Goal: Find specific page/section: Find specific page/section

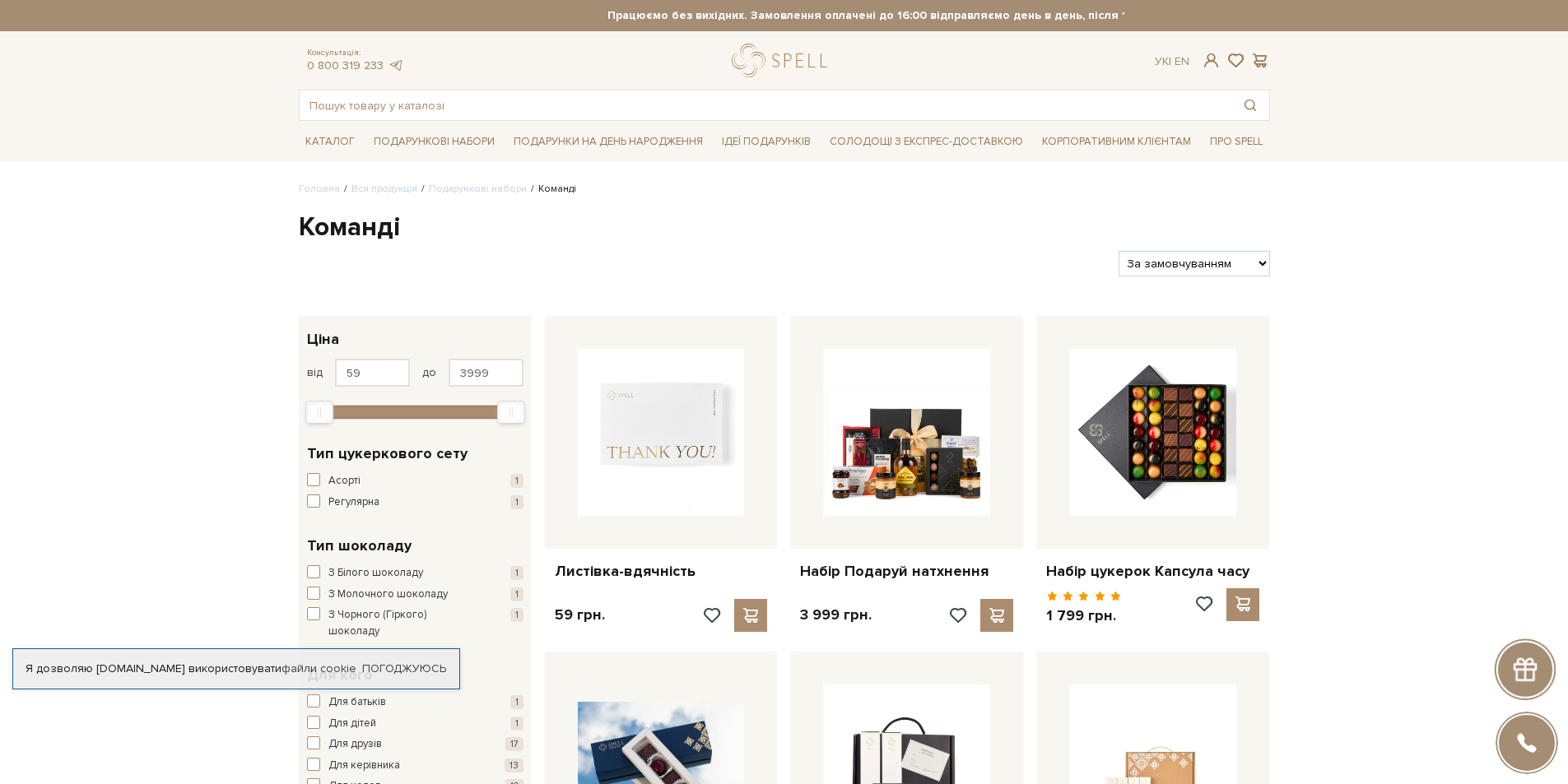
scroll to position [576, 0]
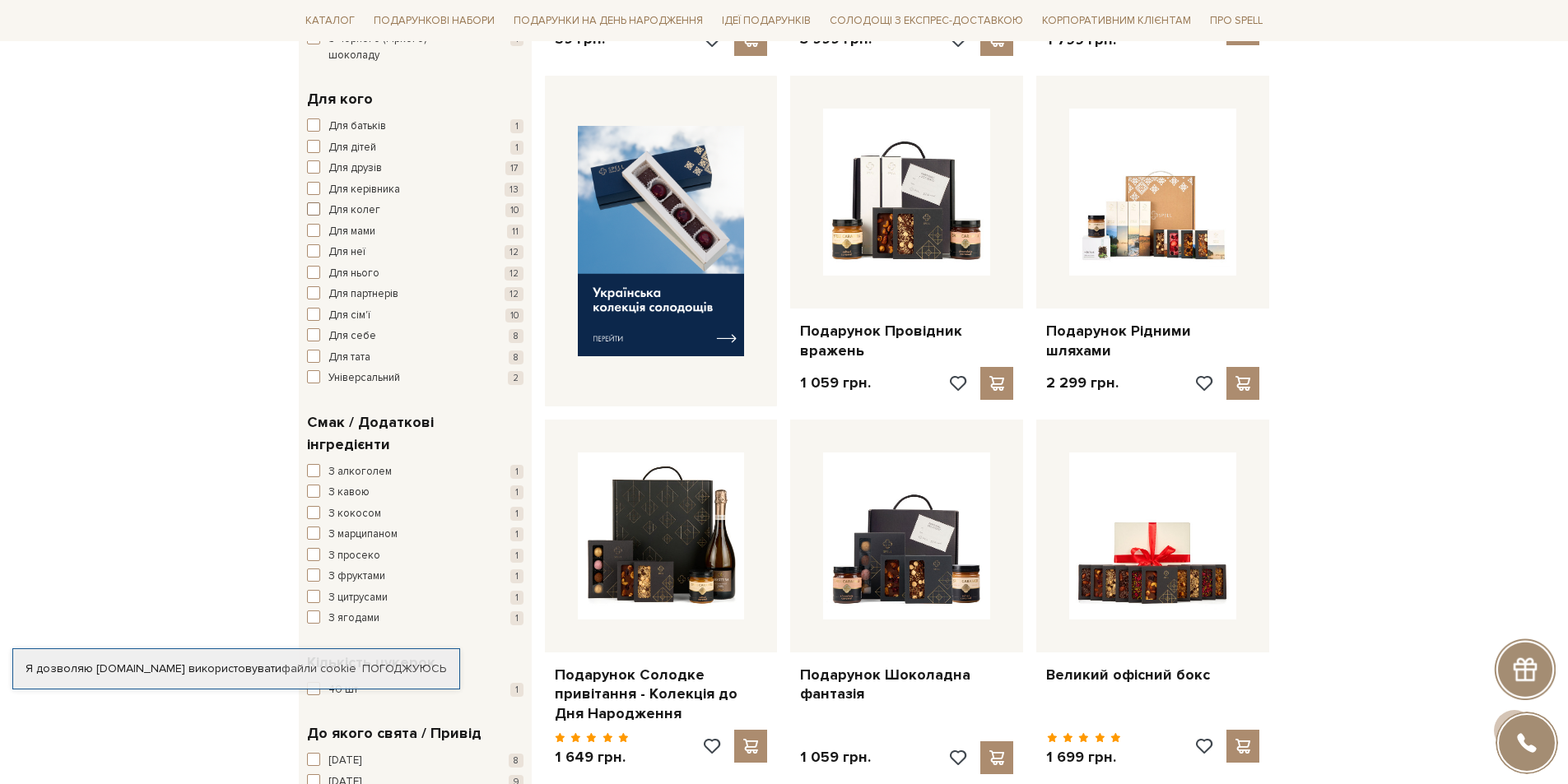
click at [317, 202] on span "button" at bounding box center [314, 209] width 13 height 13
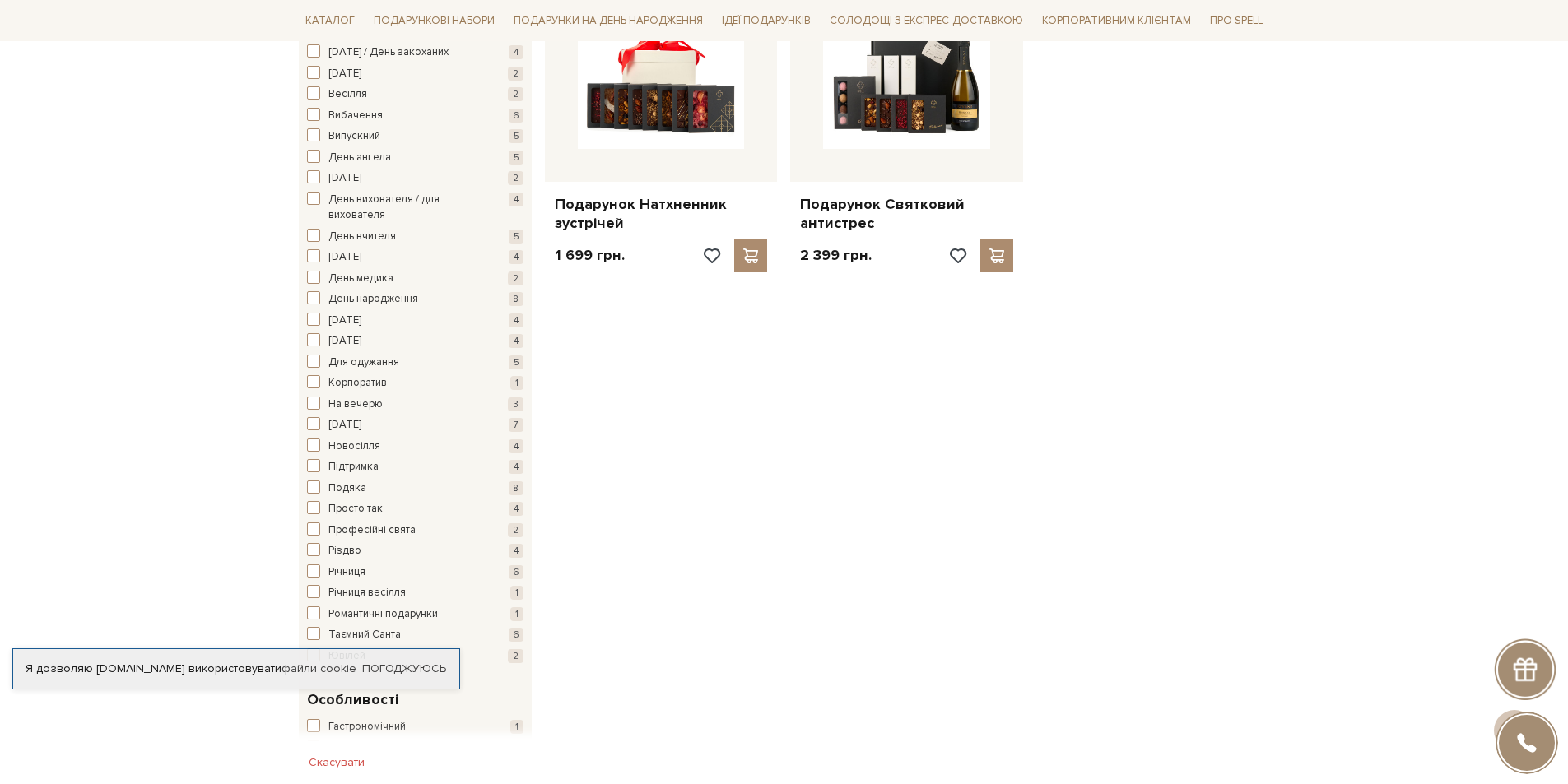
scroll to position [1480, 0]
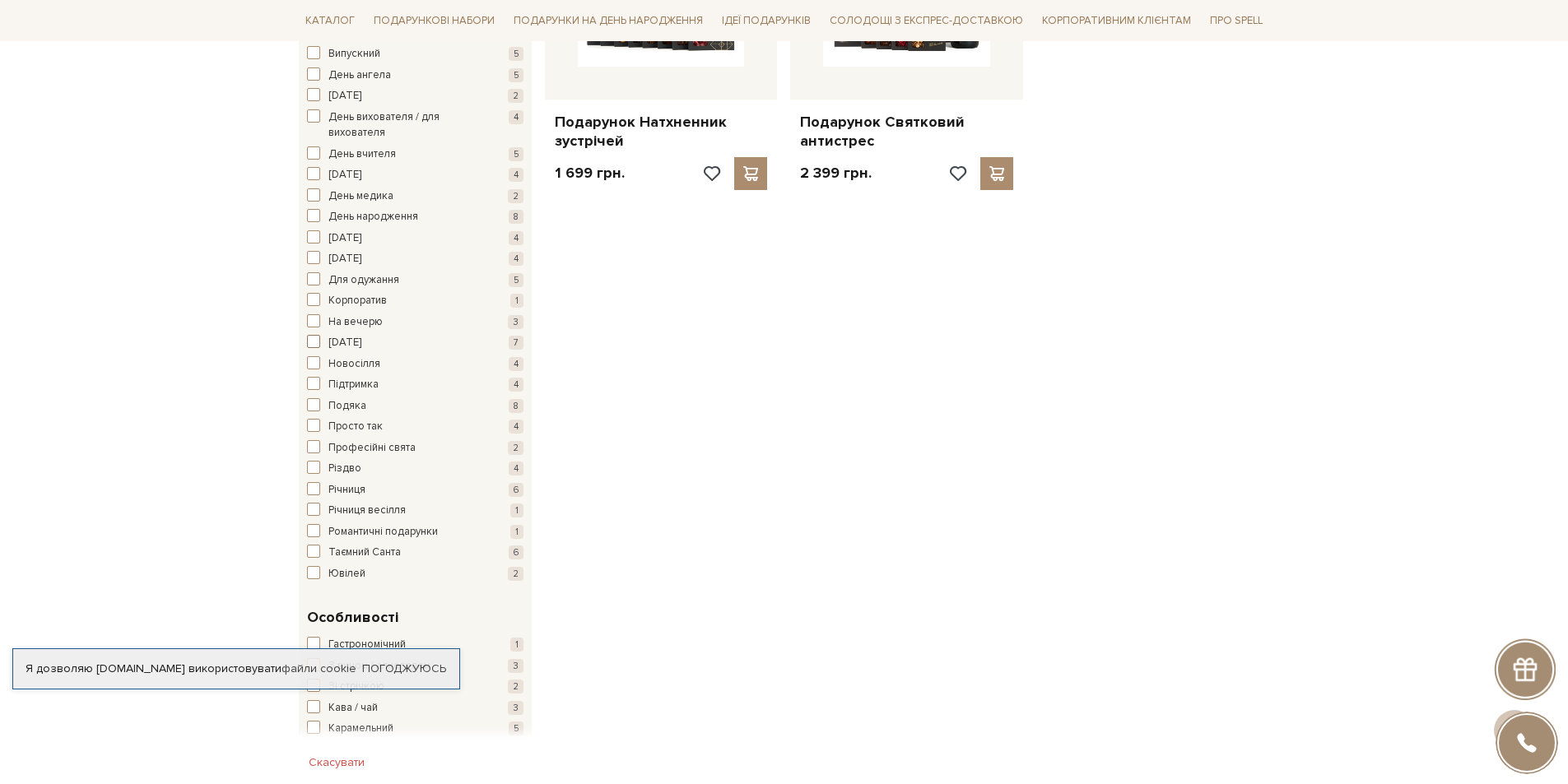
click at [313, 335] on span "button" at bounding box center [314, 341] width 13 height 13
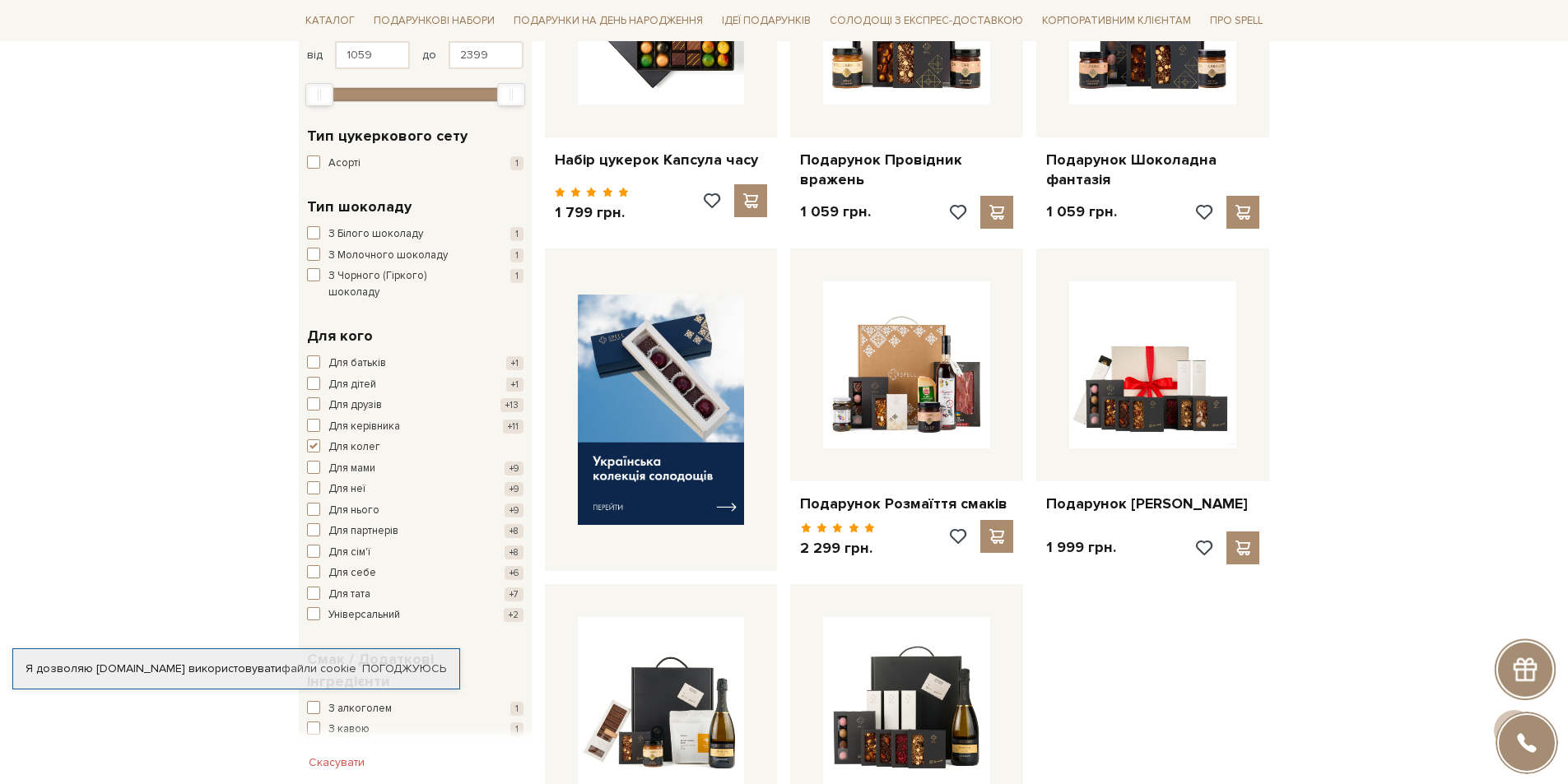
scroll to position [905, 0]
